Goal: Transaction & Acquisition: Purchase product/service

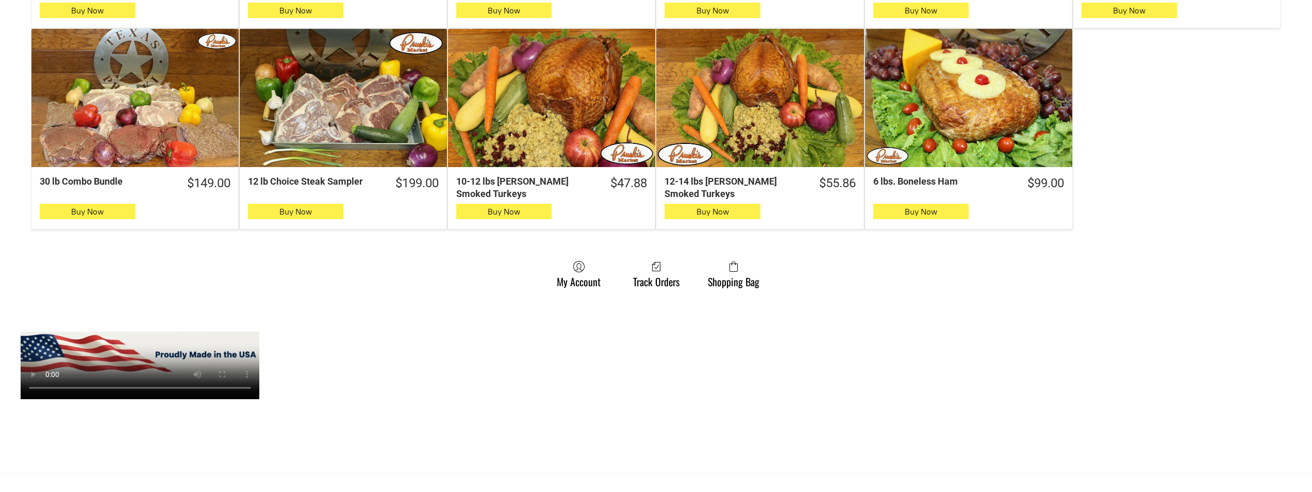
scroll to position [877, 0]
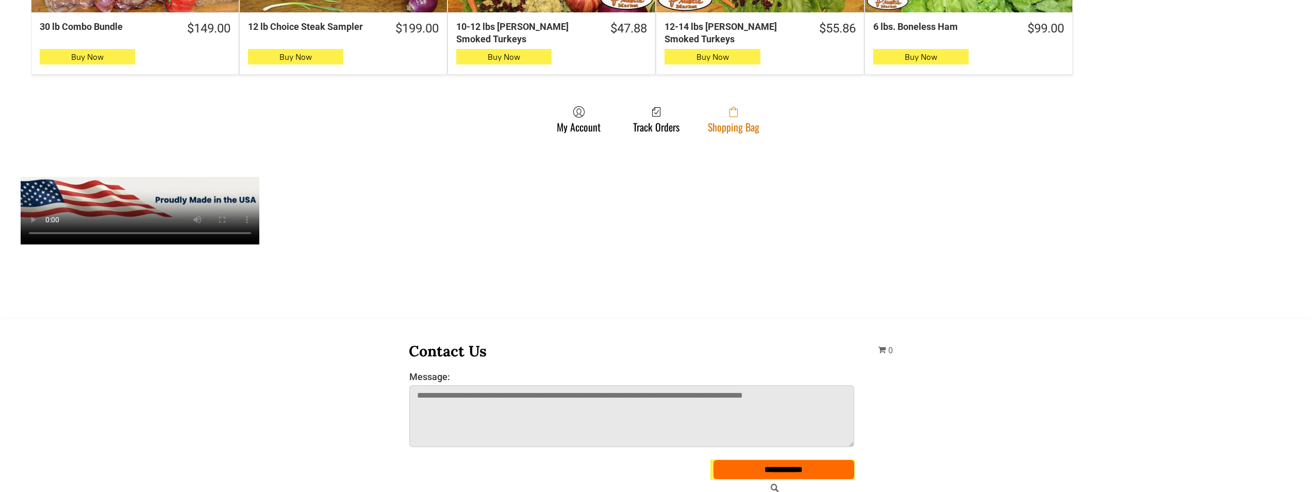
click at [736, 128] on link "Shopping Bag" at bounding box center [734, 119] width 62 height 27
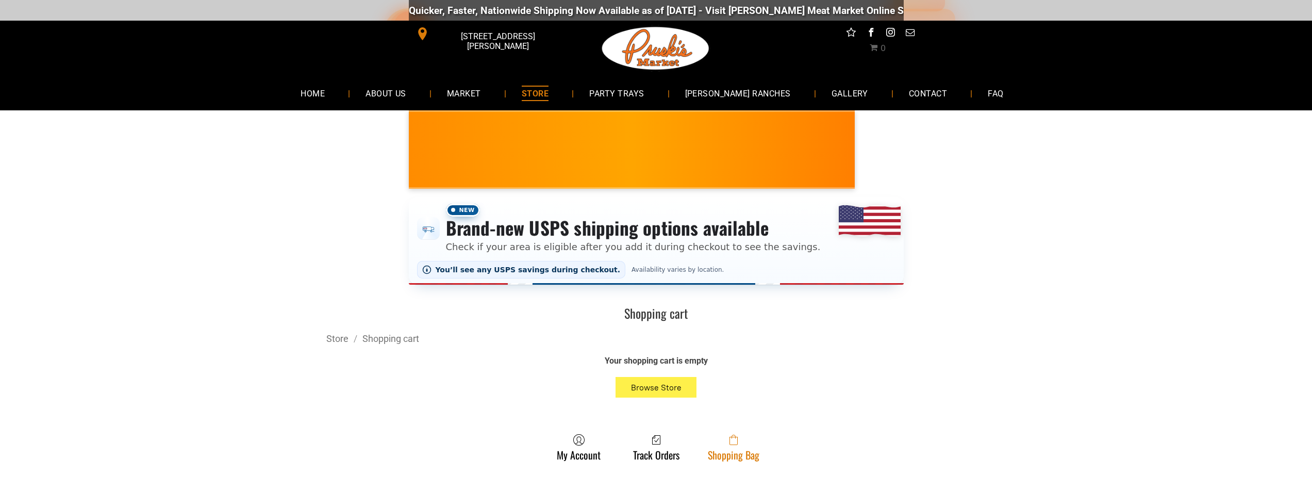
click at [734, 454] on link "Shopping Bag" at bounding box center [734, 447] width 62 height 27
click at [708, 445] on span at bounding box center [734, 440] width 52 height 12
click at [719, 441] on span at bounding box center [734, 440] width 52 height 12
